Goal: Transaction & Acquisition: Book appointment/travel/reservation

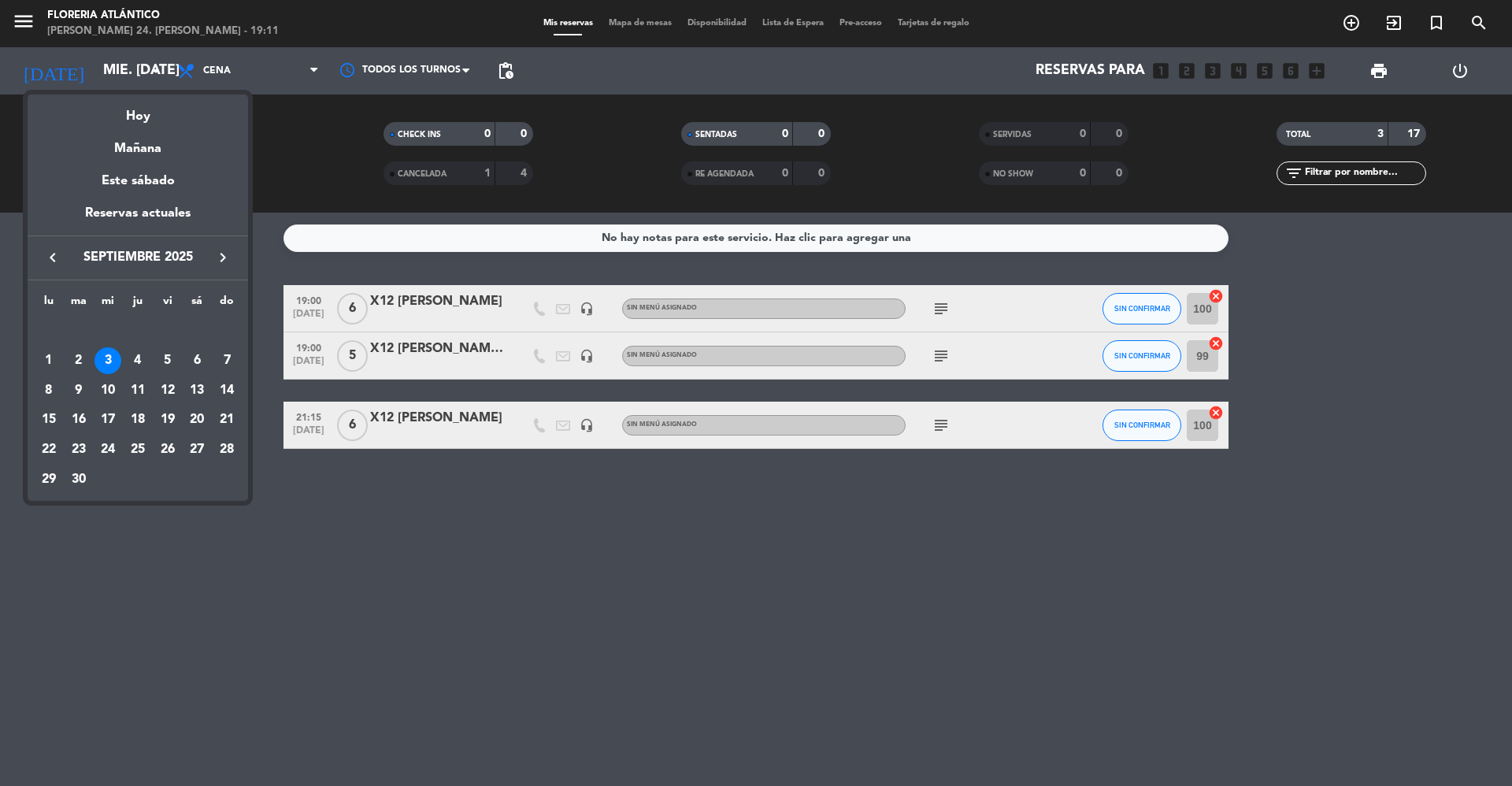
click at [48, 259] on icon "keyboard_arrow_left" at bounding box center [53, 257] width 19 height 19
click at [54, 442] on div "25" at bounding box center [48, 449] width 27 height 27
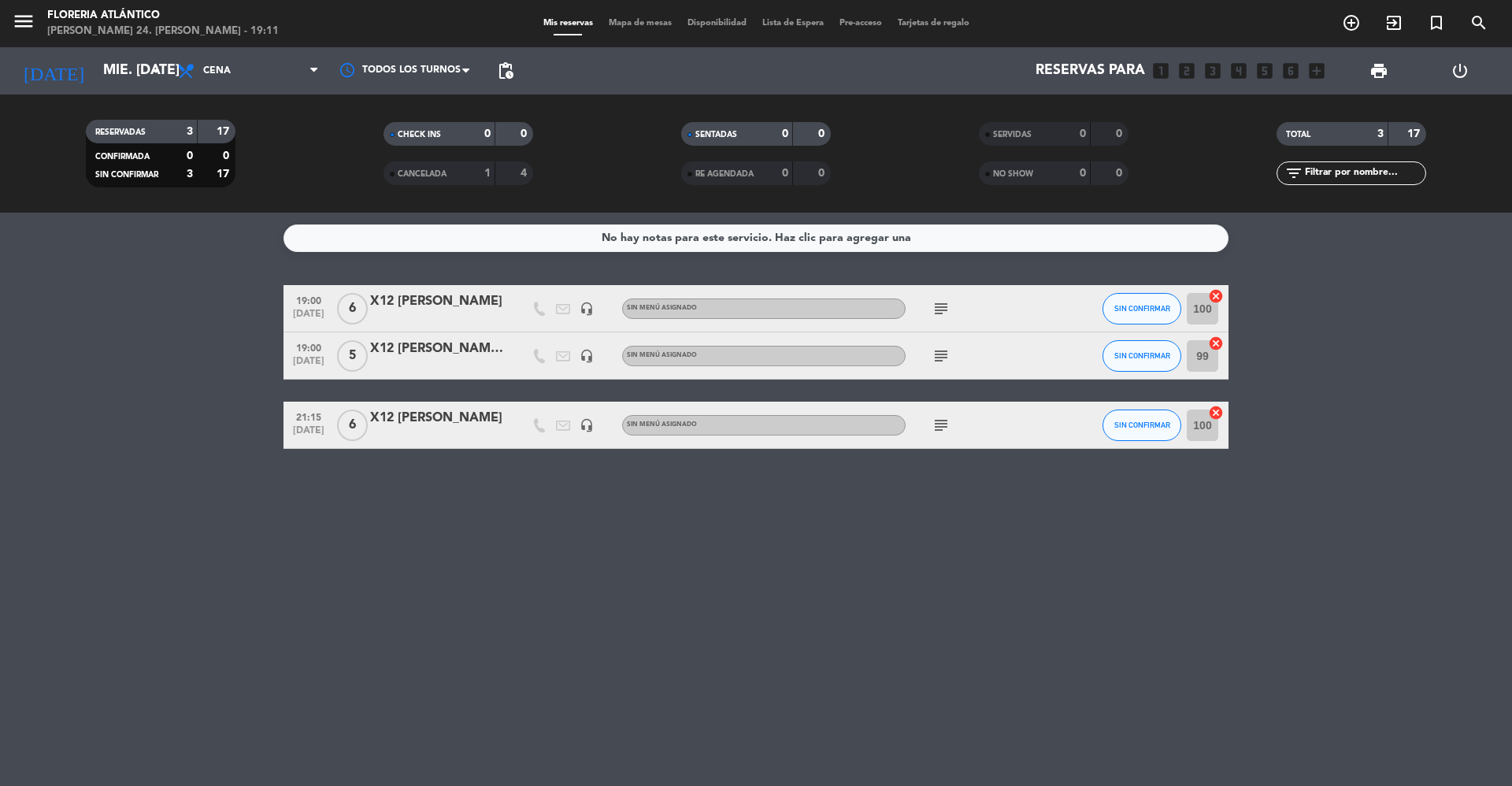
type input "lun. 25 ago."
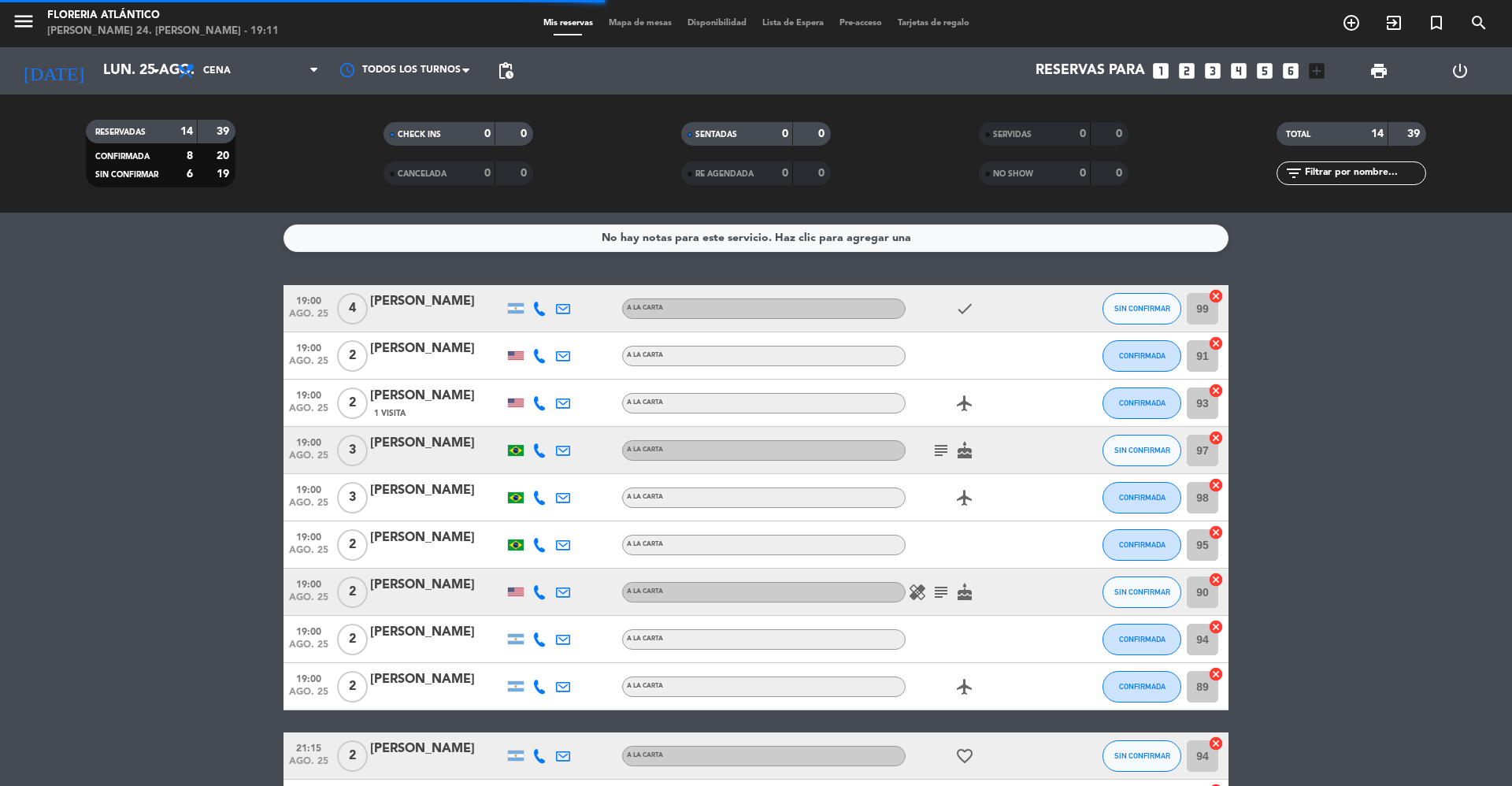
click at [654, 24] on span "Mapa de mesas" at bounding box center [640, 22] width 79 height 8
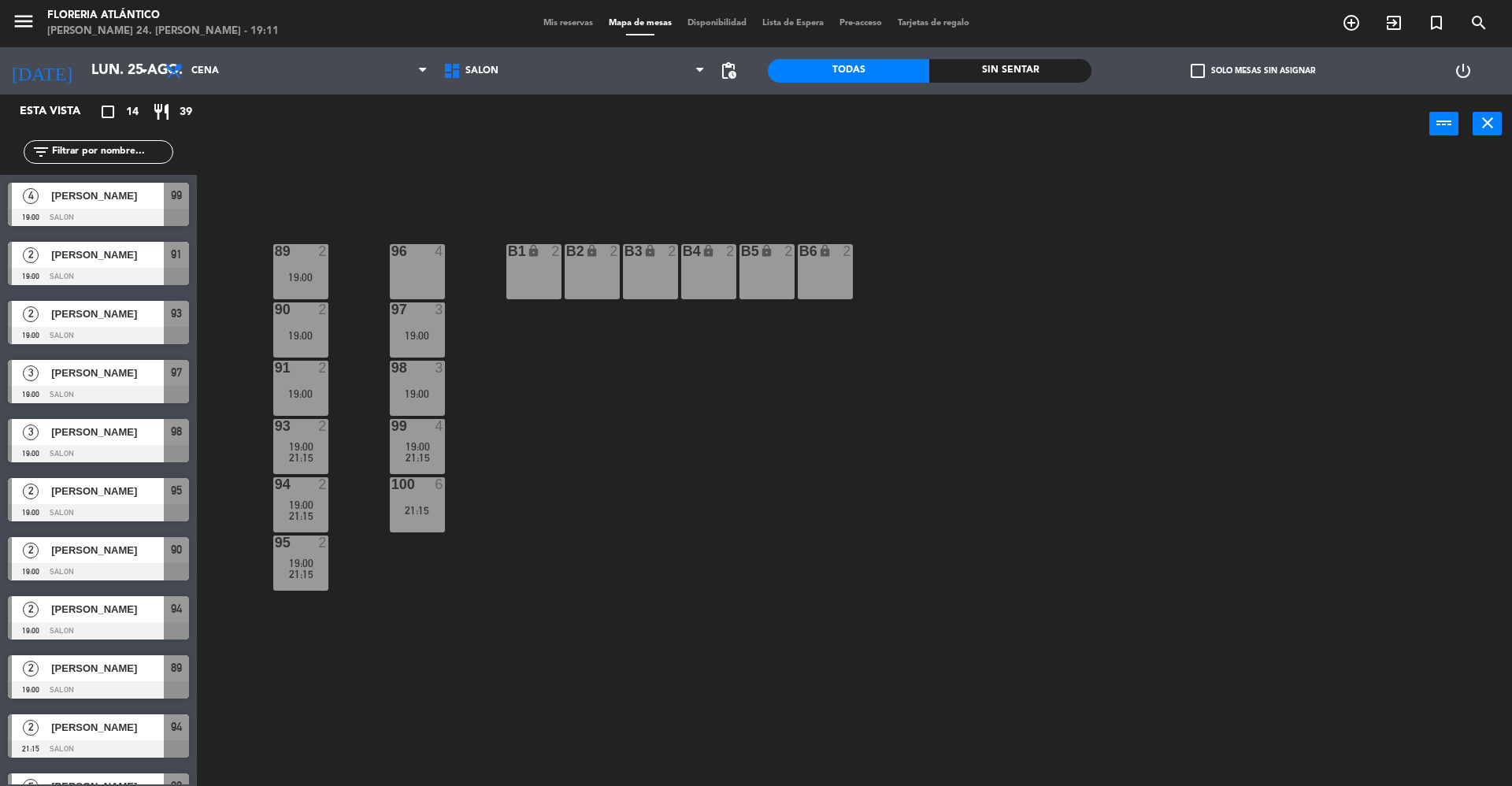
click at [546, 20] on span "Mis reservas" at bounding box center [568, 22] width 66 height 8
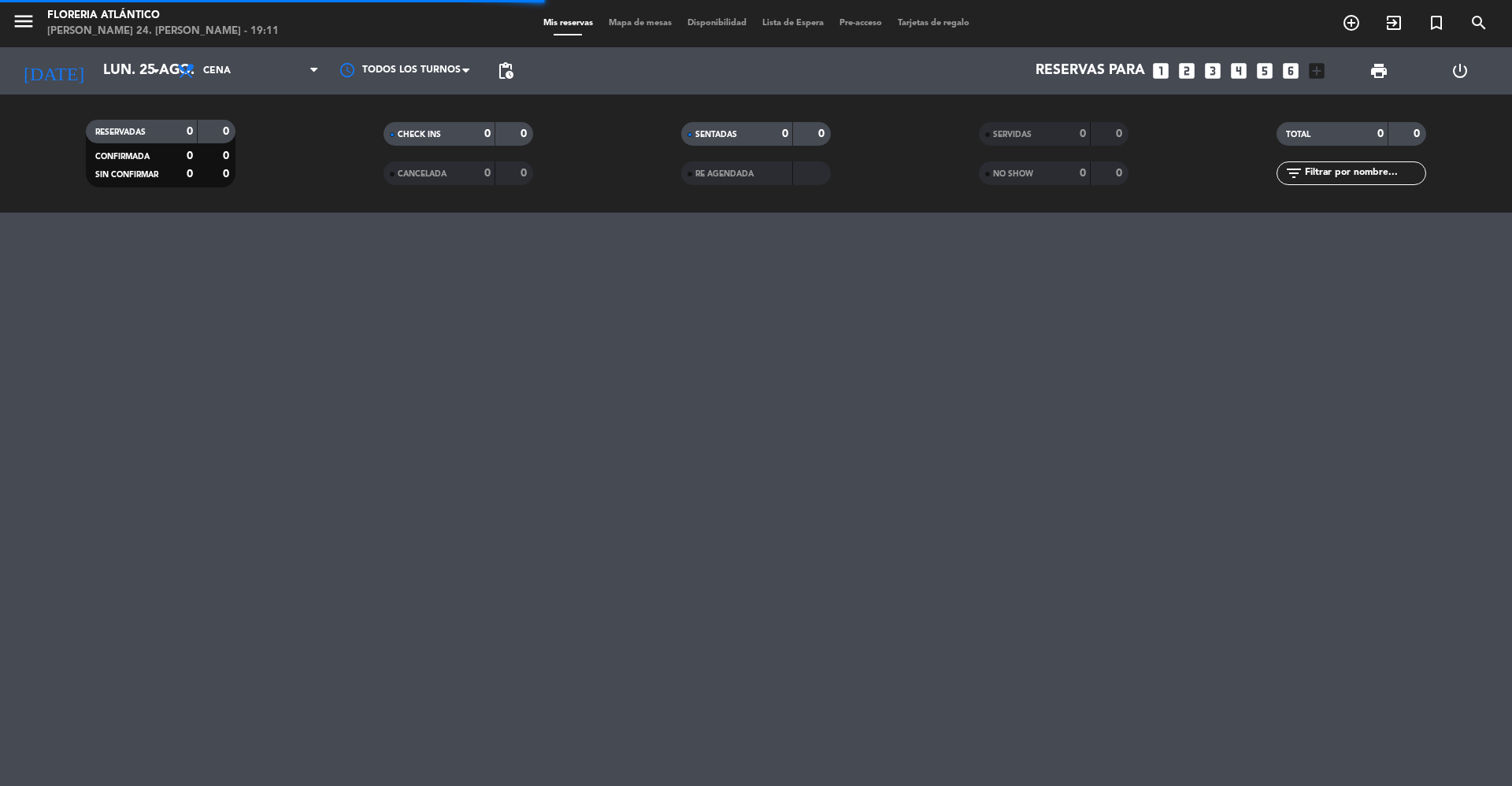
click at [1245, 71] on icon "looks_4" at bounding box center [1239, 70] width 20 height 20
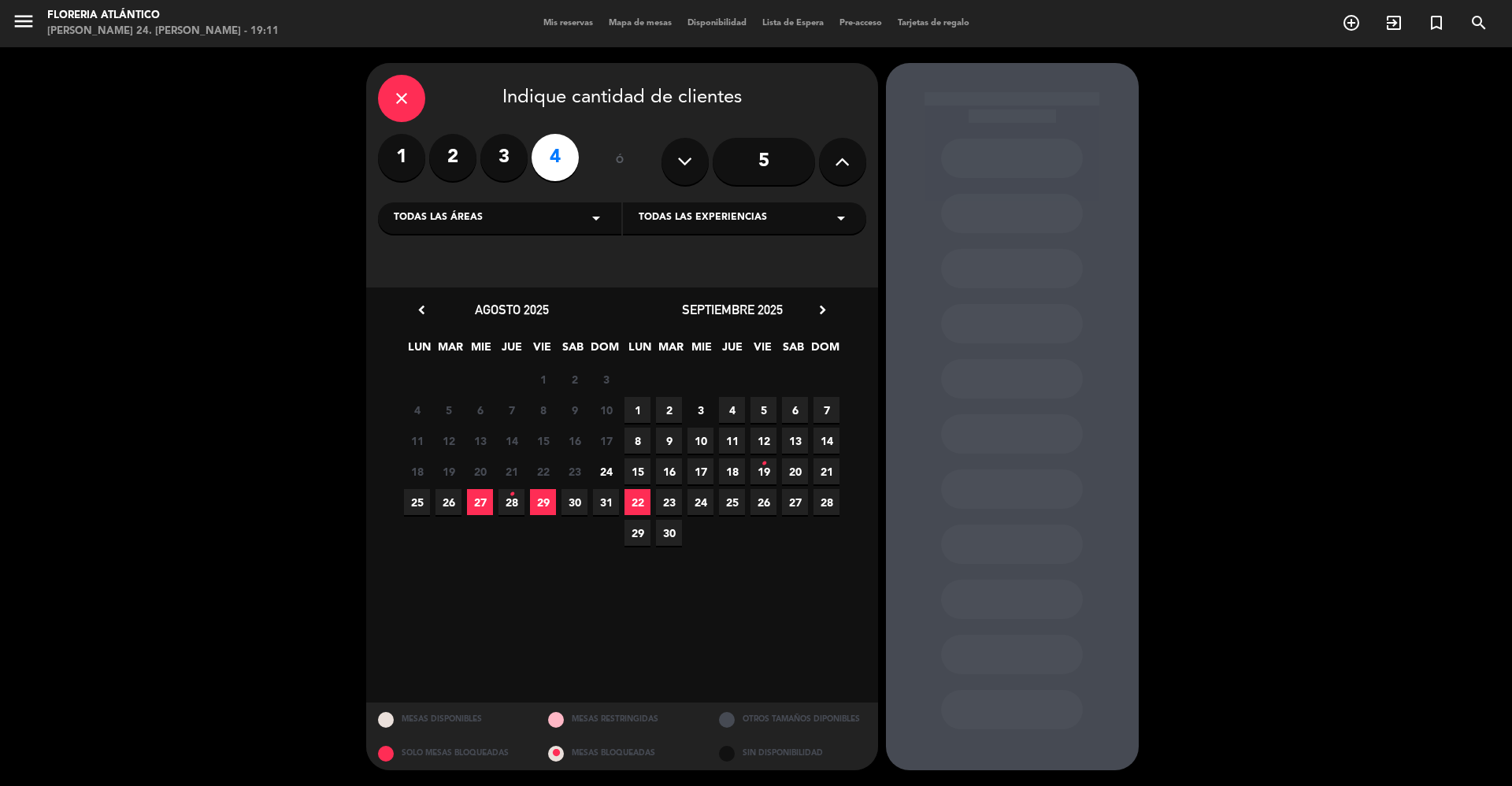
click at [414, 505] on span "25" at bounding box center [417, 502] width 26 height 26
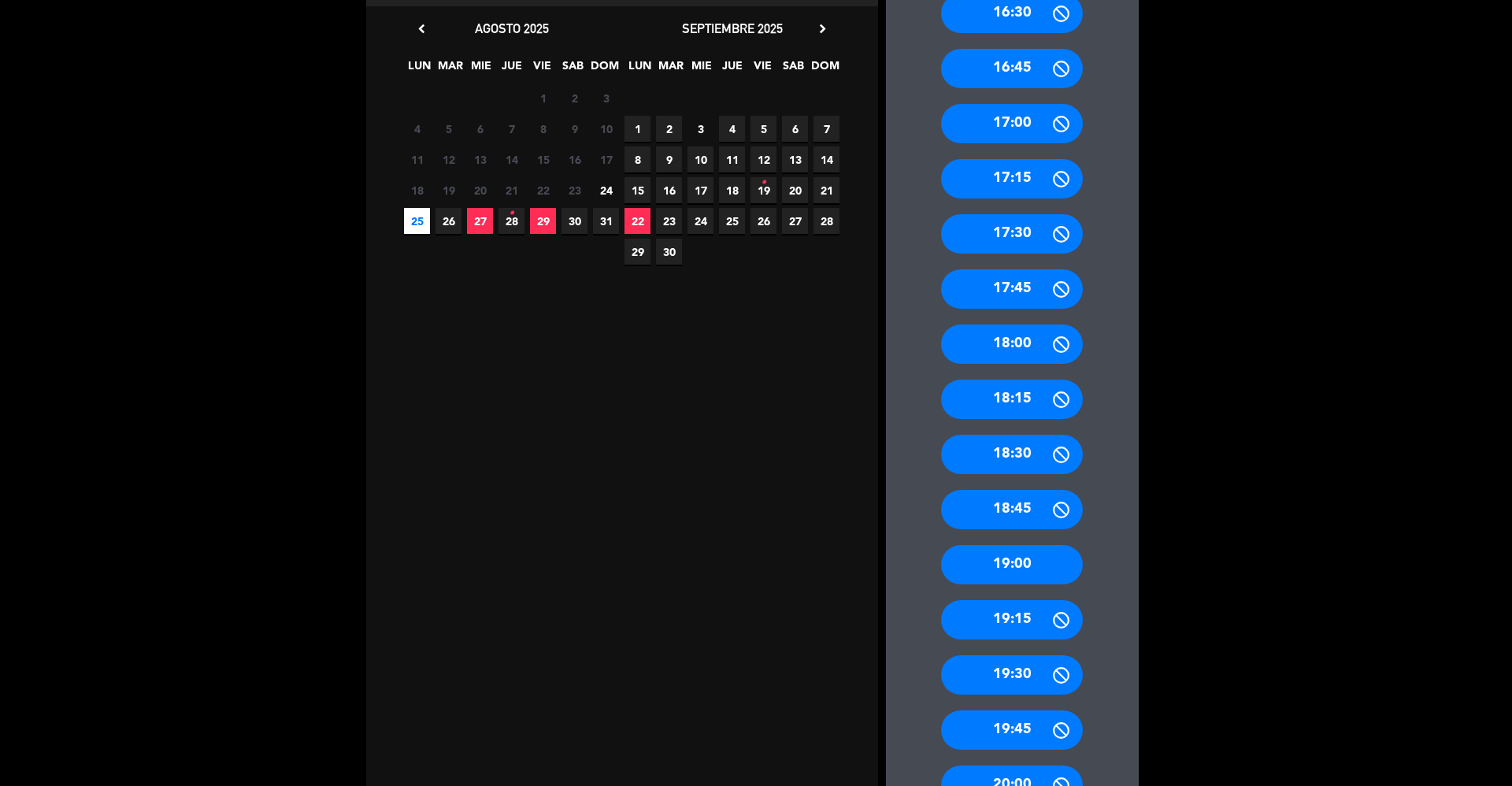
scroll to position [315, 0]
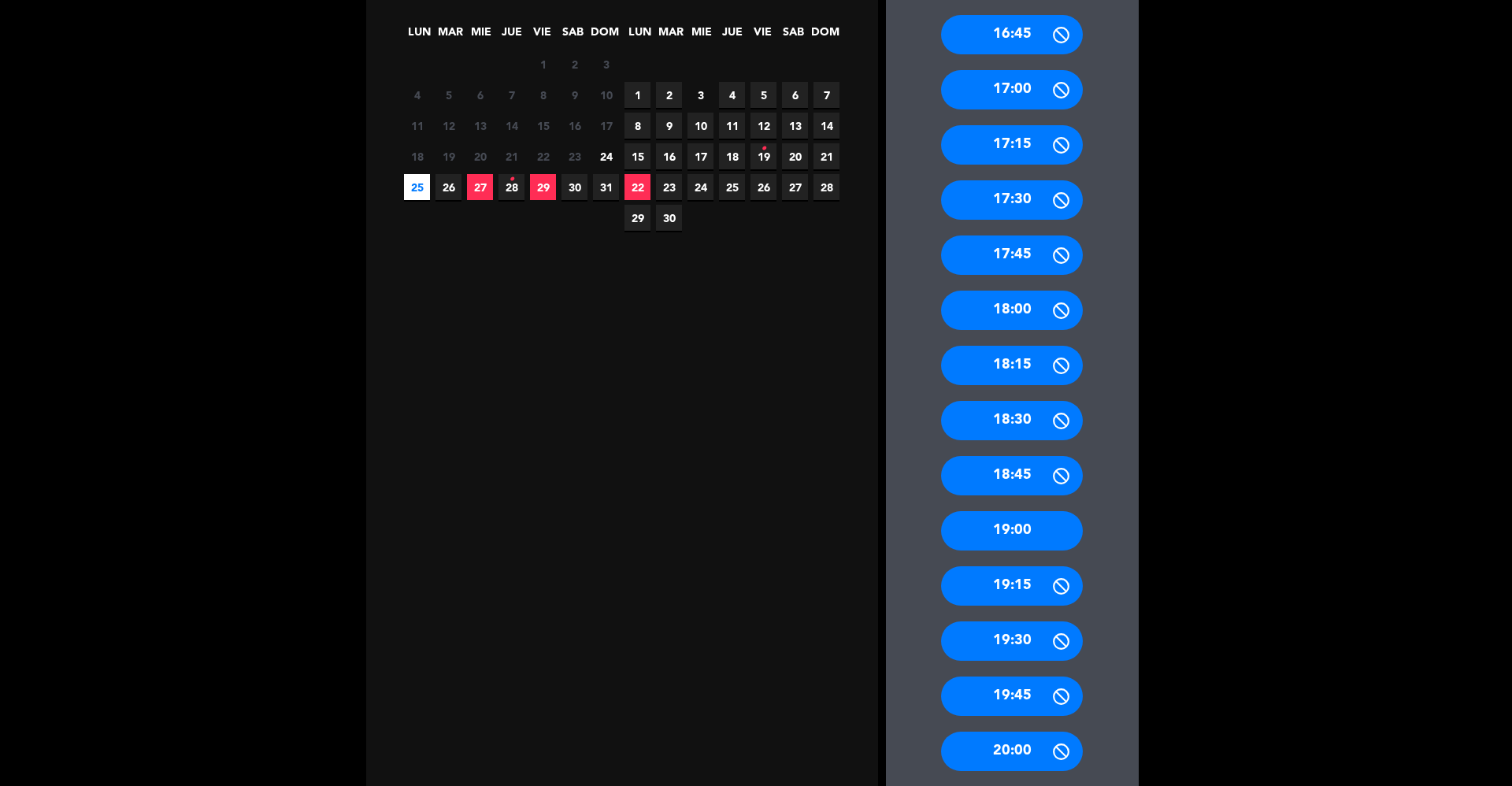
click at [1022, 532] on div "19:00" at bounding box center [1011, 530] width 142 height 40
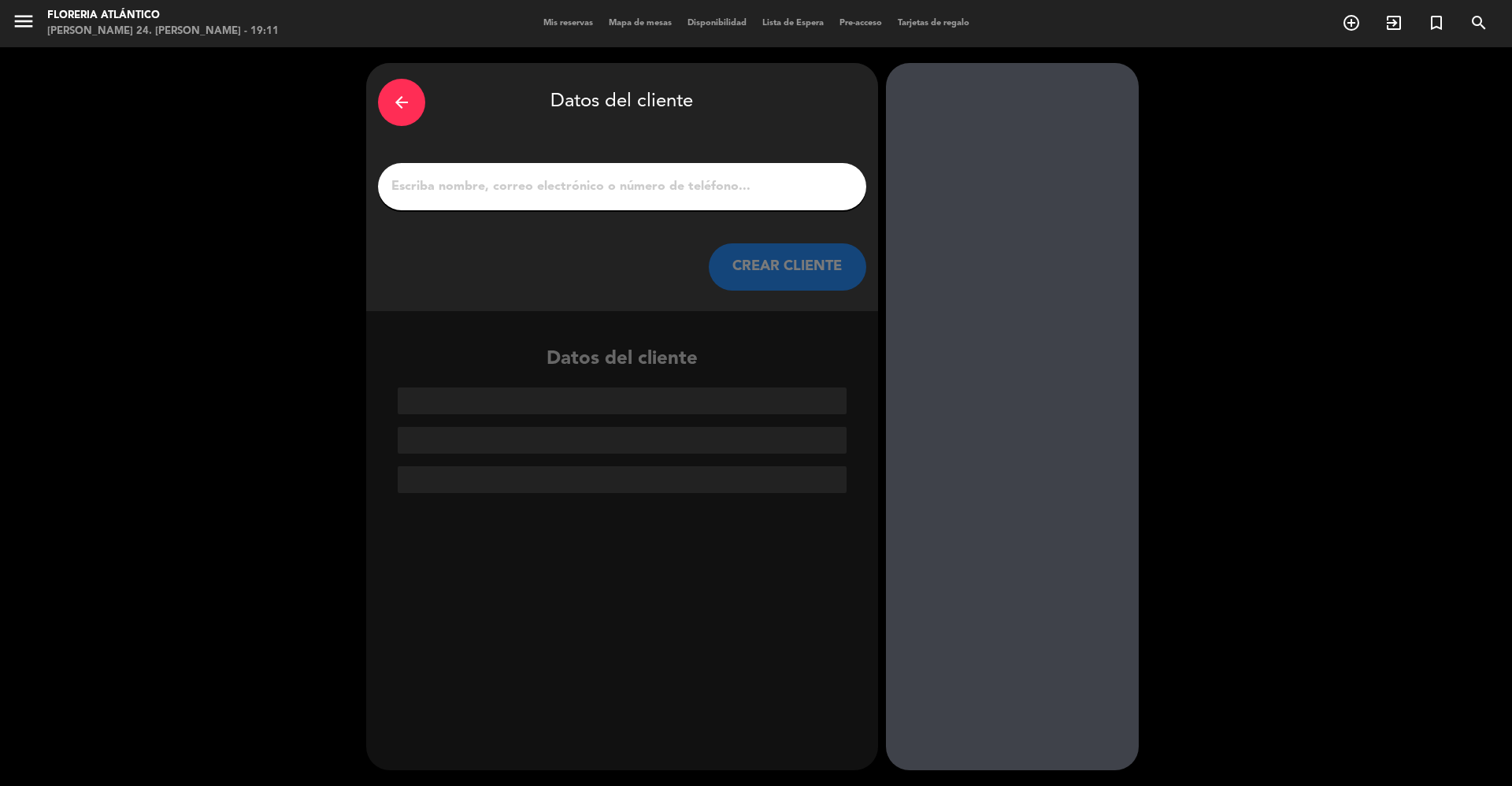
scroll to position [0, 0]
click at [512, 187] on input "1" at bounding box center [622, 187] width 465 height 22
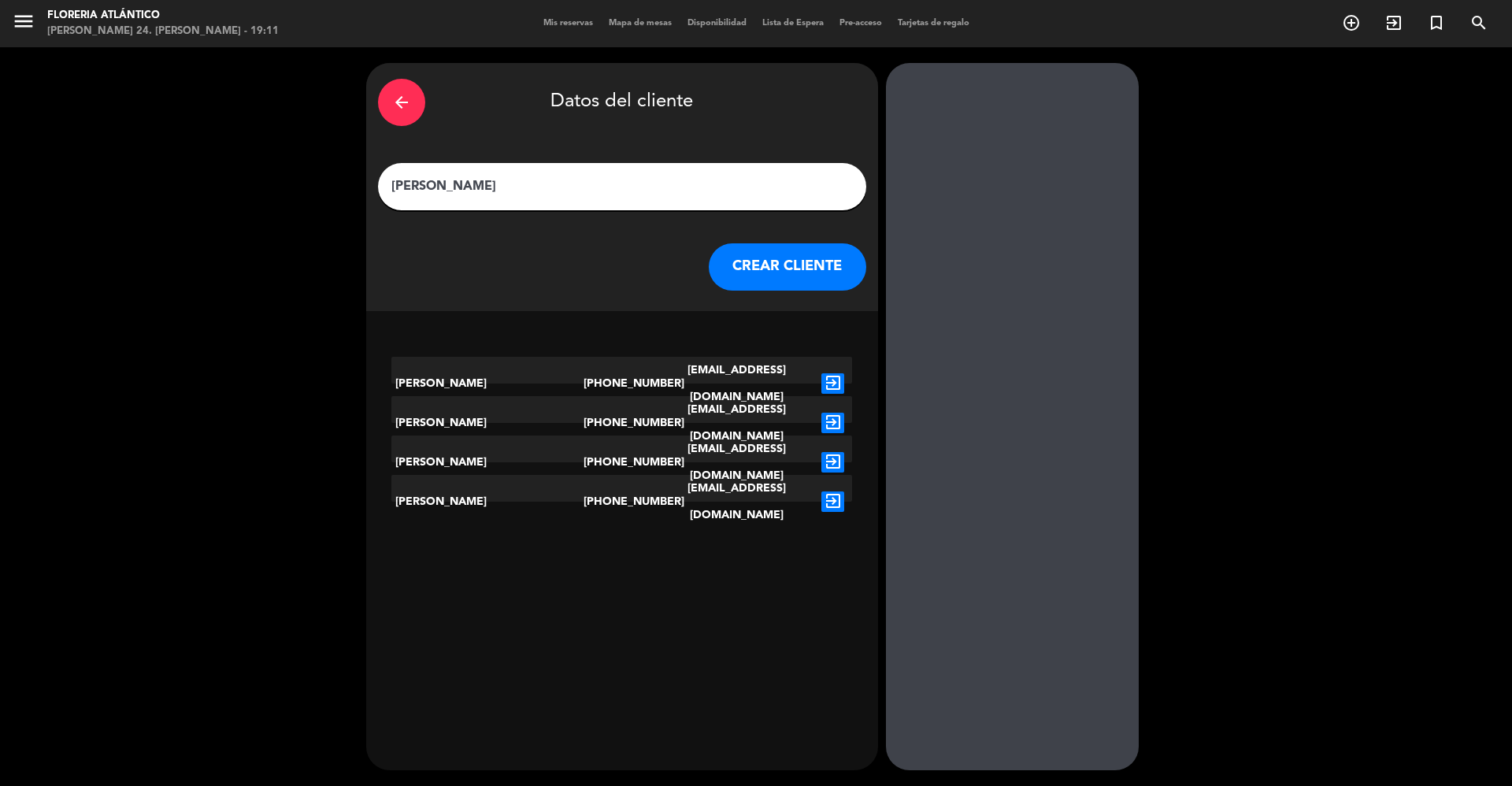
type input "[PERSON_NAME]"
click at [754, 285] on button "CREAR CLIENTE" at bounding box center [787, 267] width 157 height 47
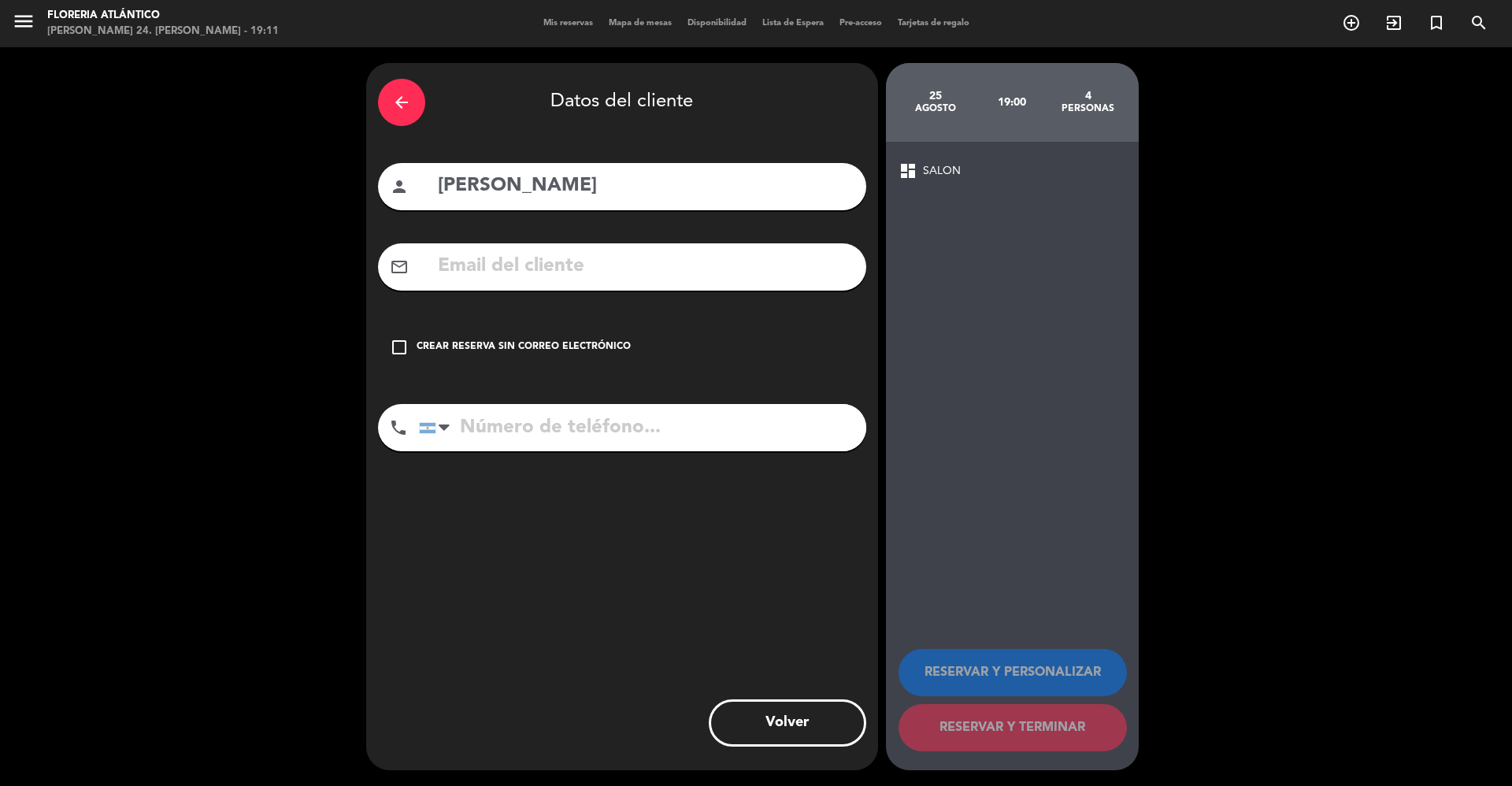
click at [477, 350] on div "Crear reserva sin correo electrónico" at bounding box center [523, 347] width 214 height 16
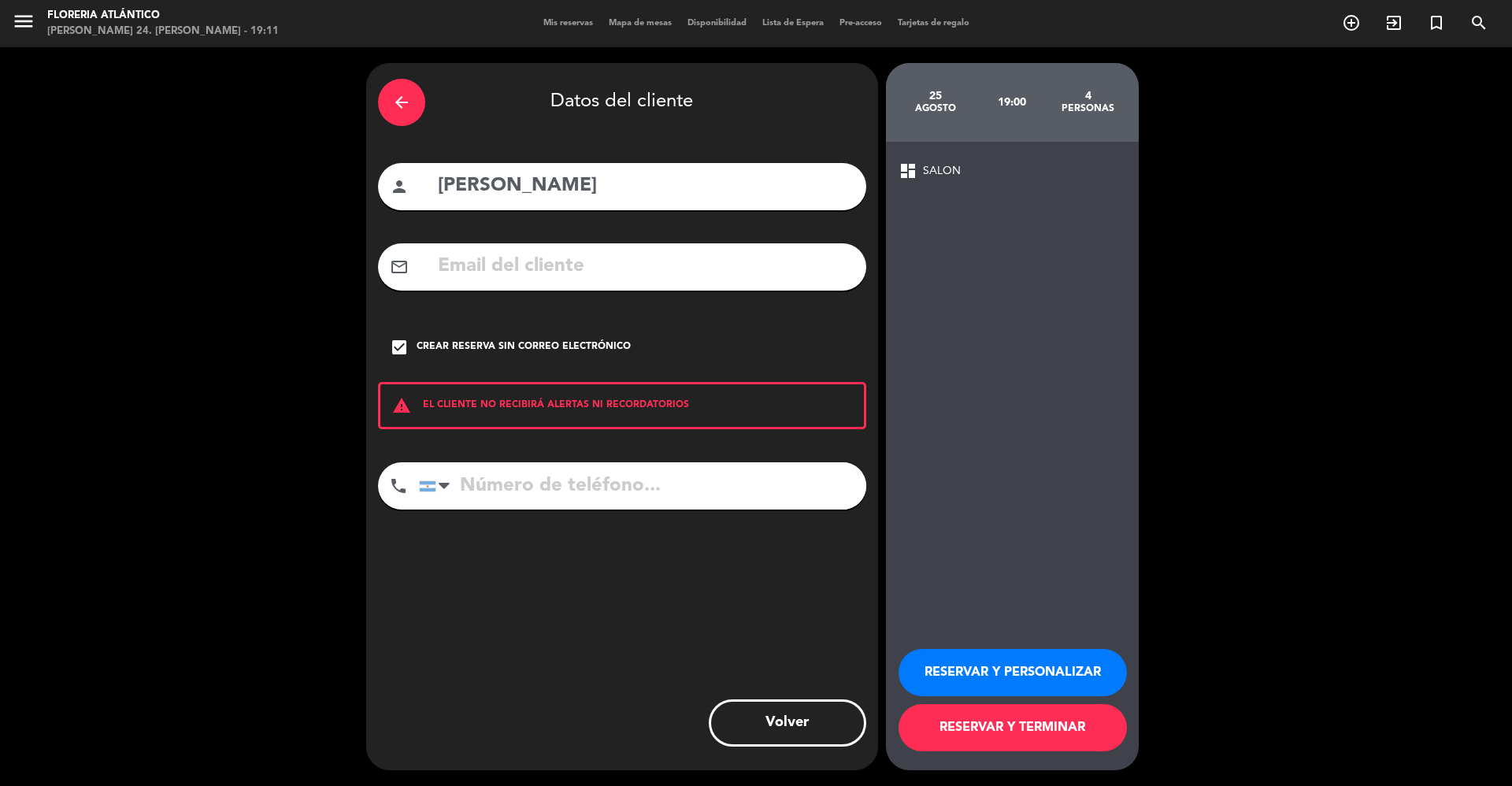
click at [1075, 722] on button "RESERVAR Y TERMINAR" at bounding box center [1012, 727] width 229 height 47
